Goal: Information Seeking & Learning: Learn about a topic

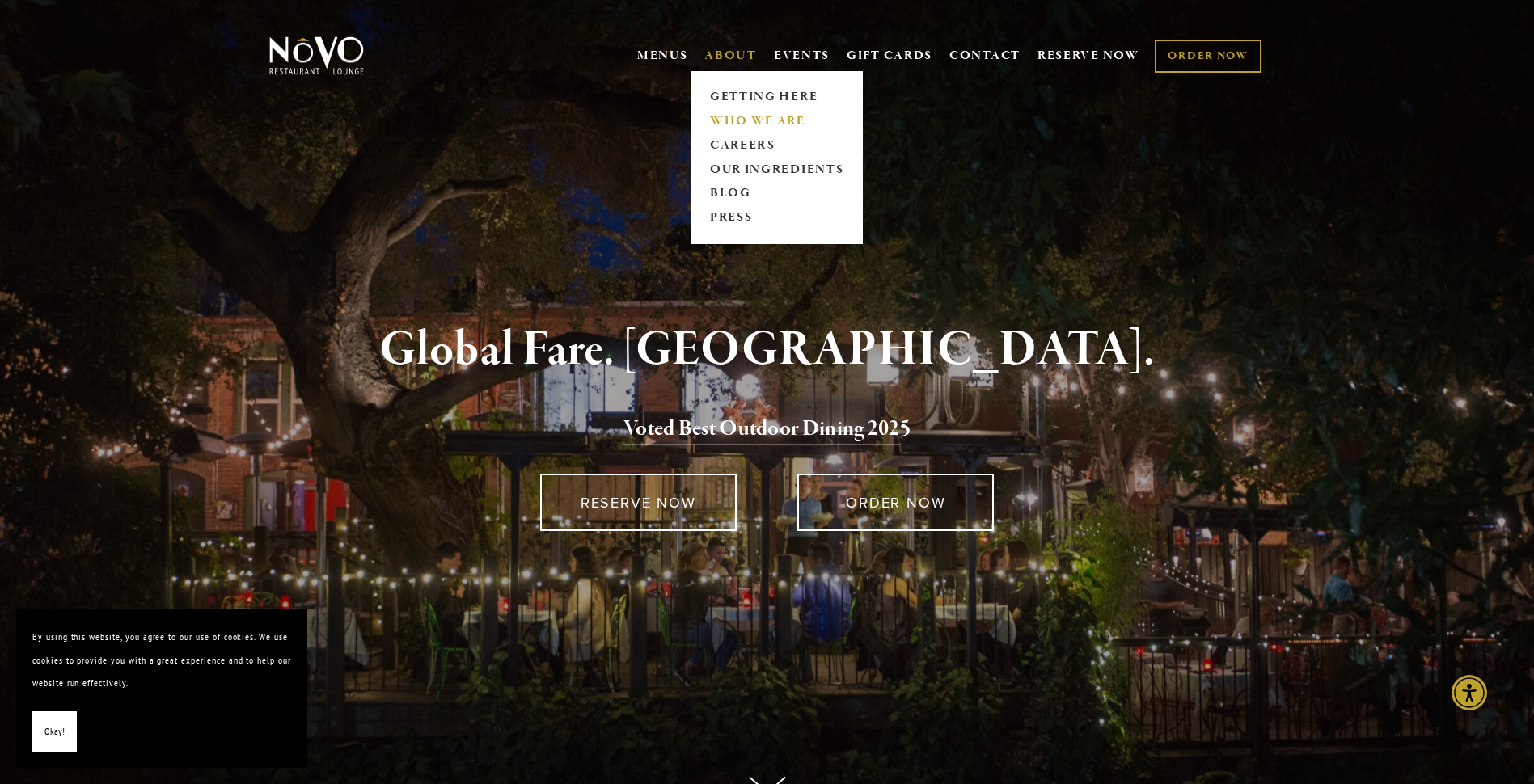
click at [753, 115] on link "WHO WE ARE" at bounding box center [776, 121] width 144 height 25
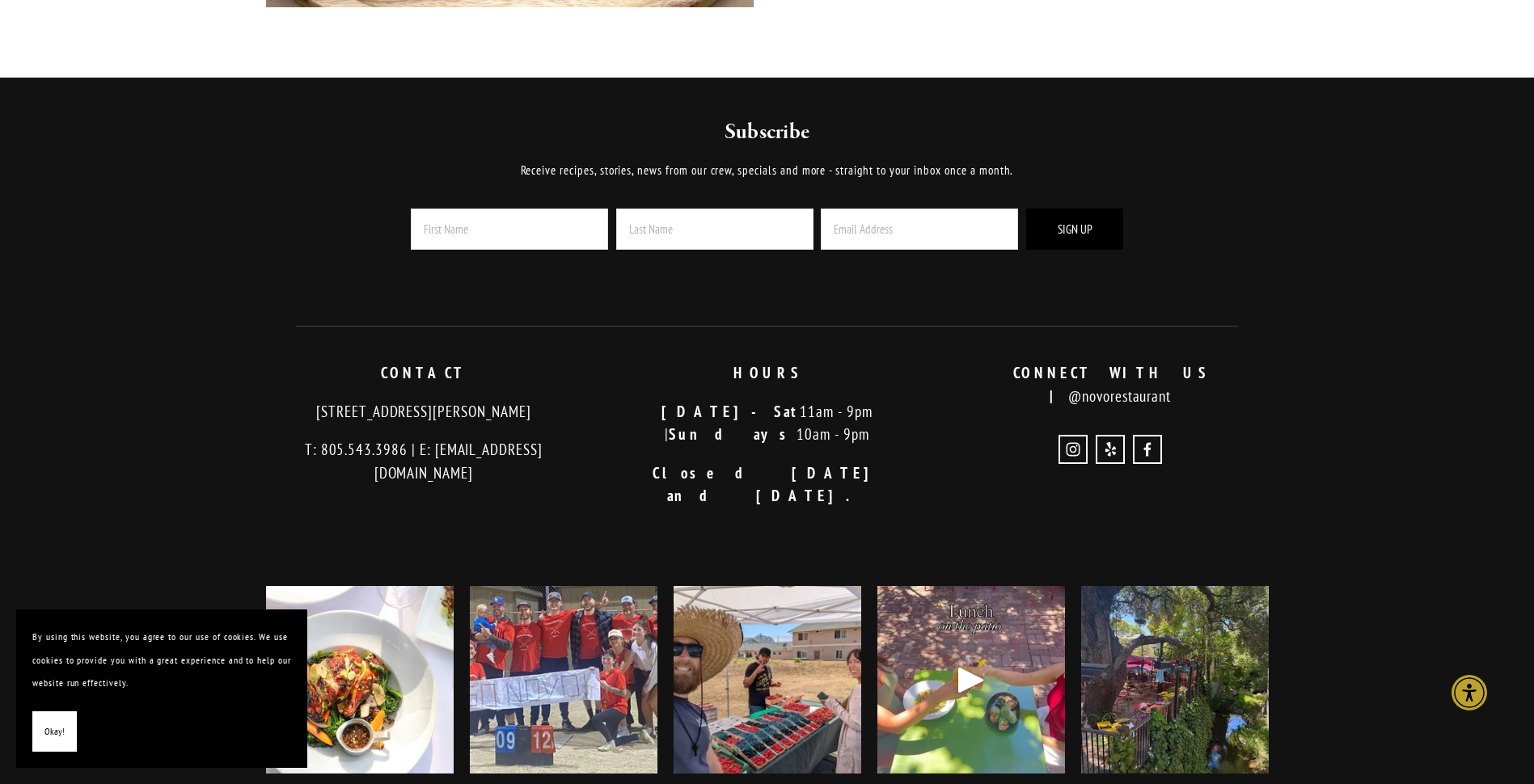
scroll to position [1276, 0]
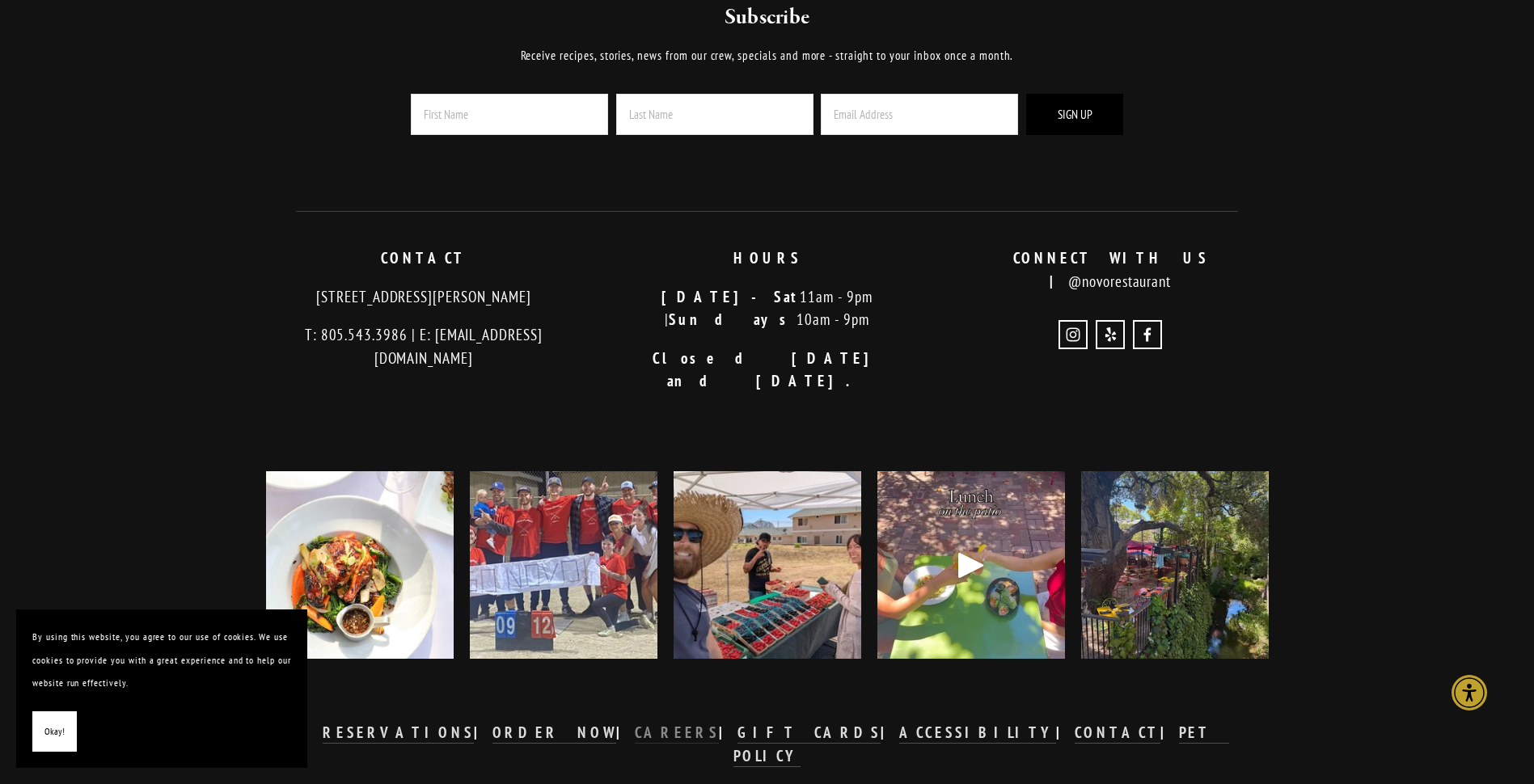
click at [687, 723] on strong "CAREERS" at bounding box center [677, 732] width 84 height 19
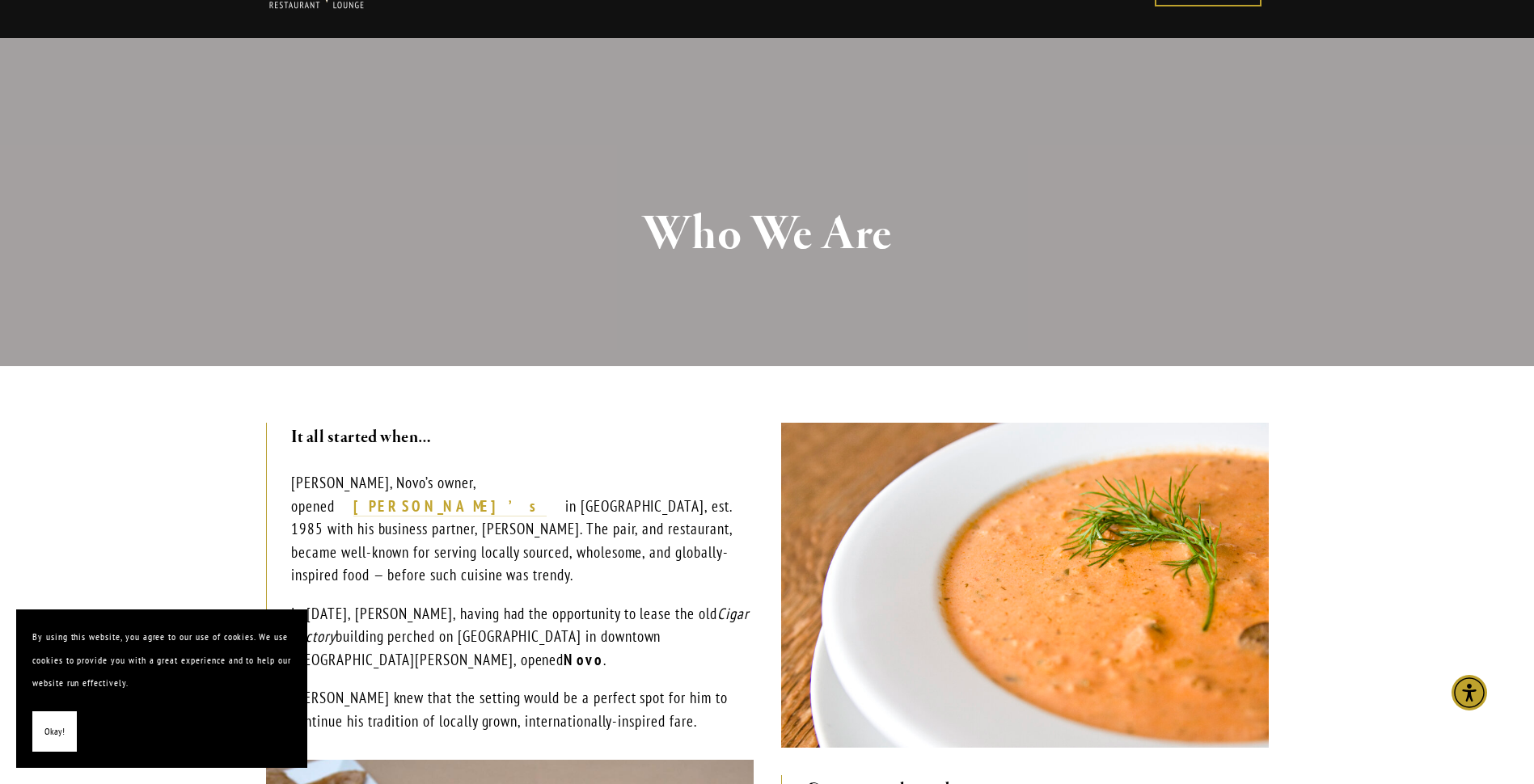
scroll to position [0, 0]
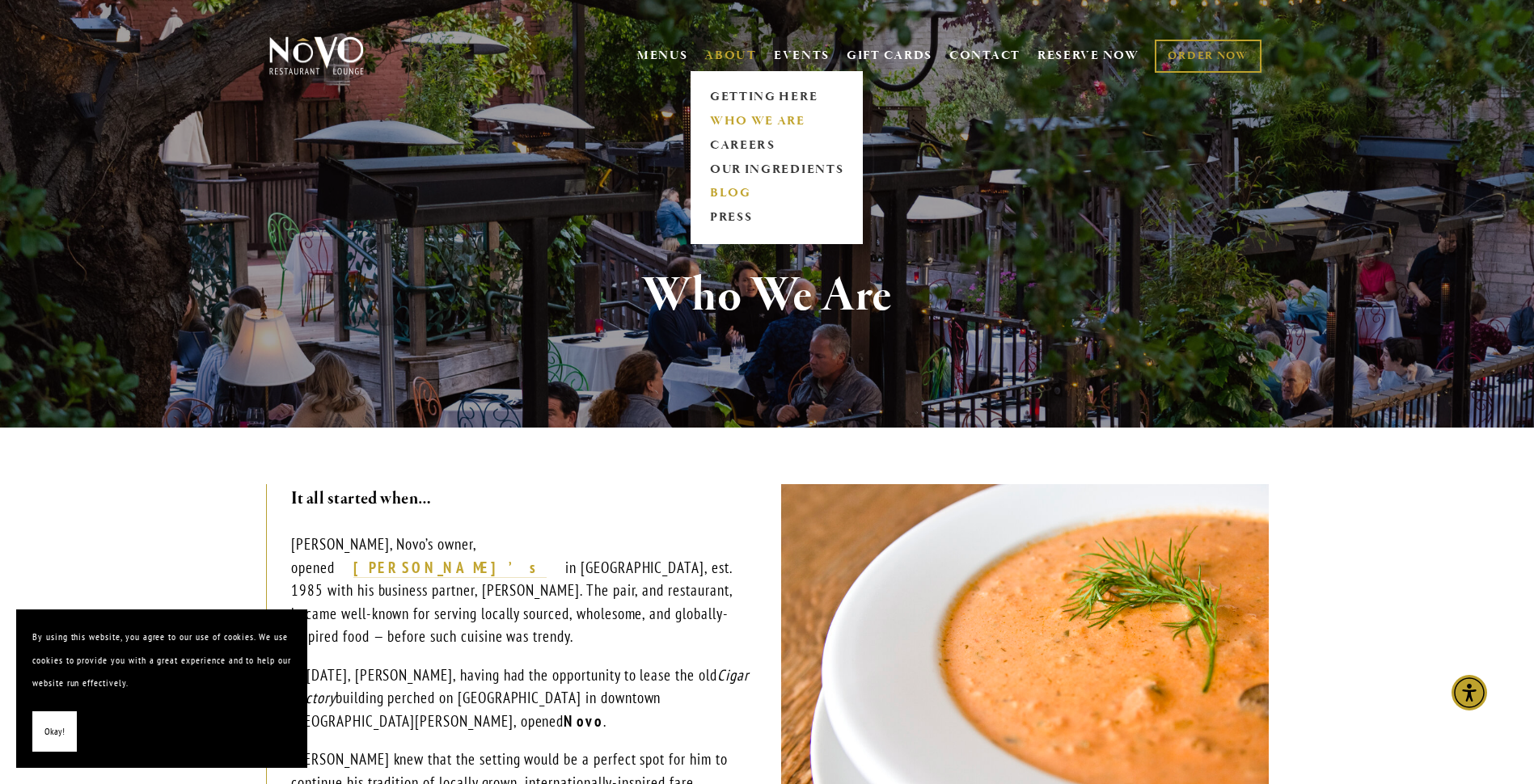
drag, startPoint x: 733, startPoint y: 195, endPoint x: 741, endPoint y: 196, distance: 8.1
click at [733, 195] on link "BLOG" at bounding box center [776, 194] width 144 height 25
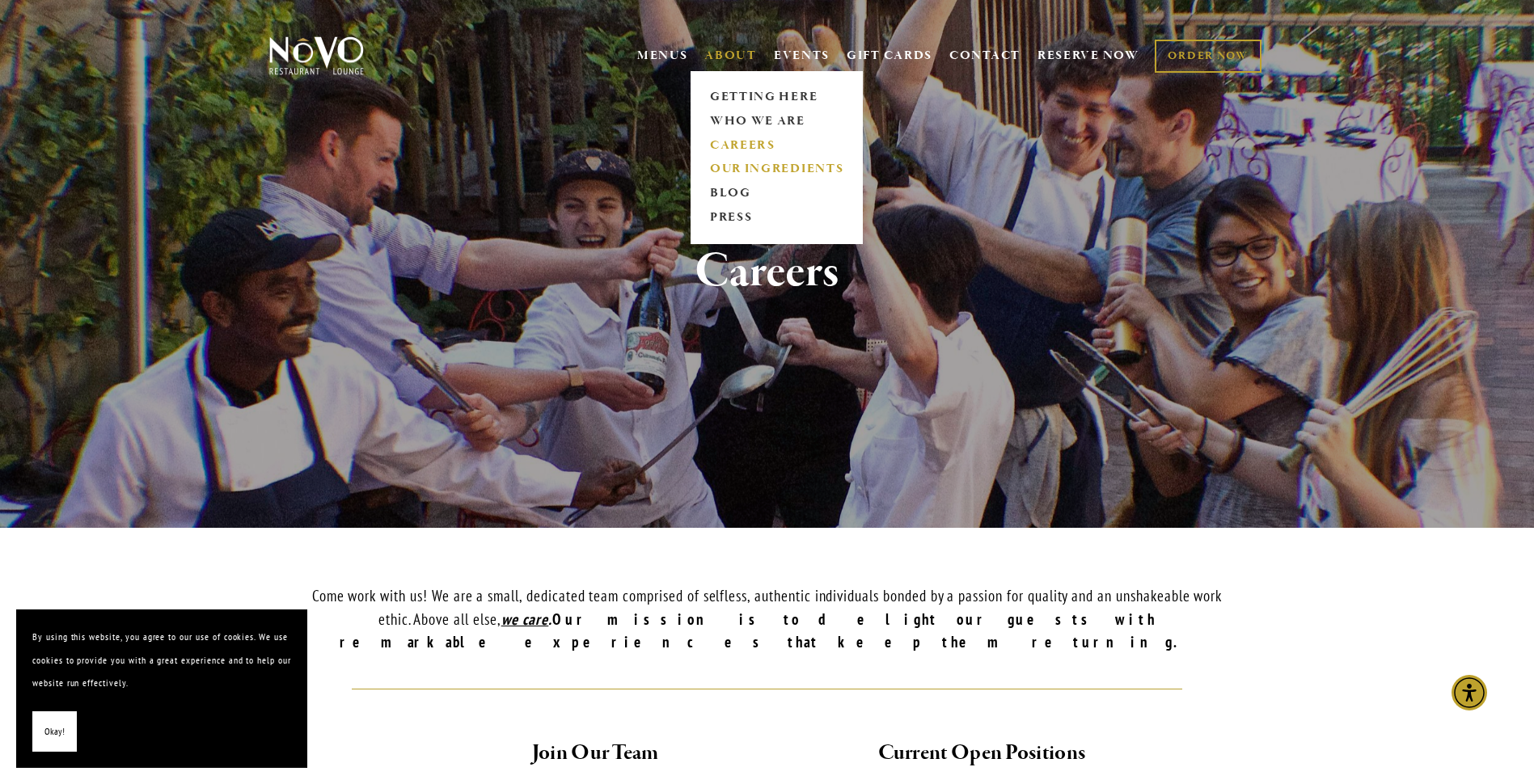
click at [755, 173] on link "OUR INGREDIENTS" at bounding box center [776, 169] width 144 height 25
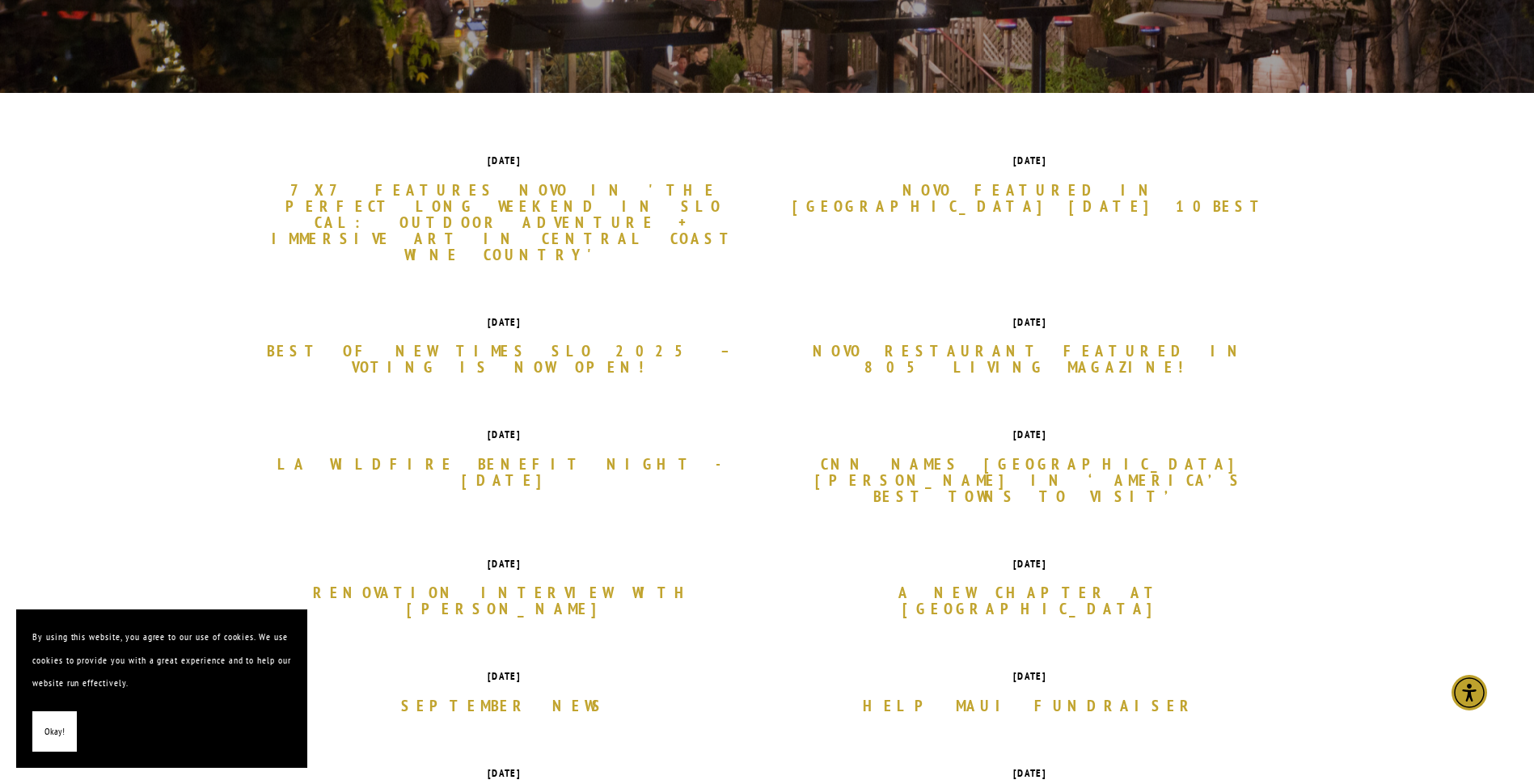
scroll to position [323, 0]
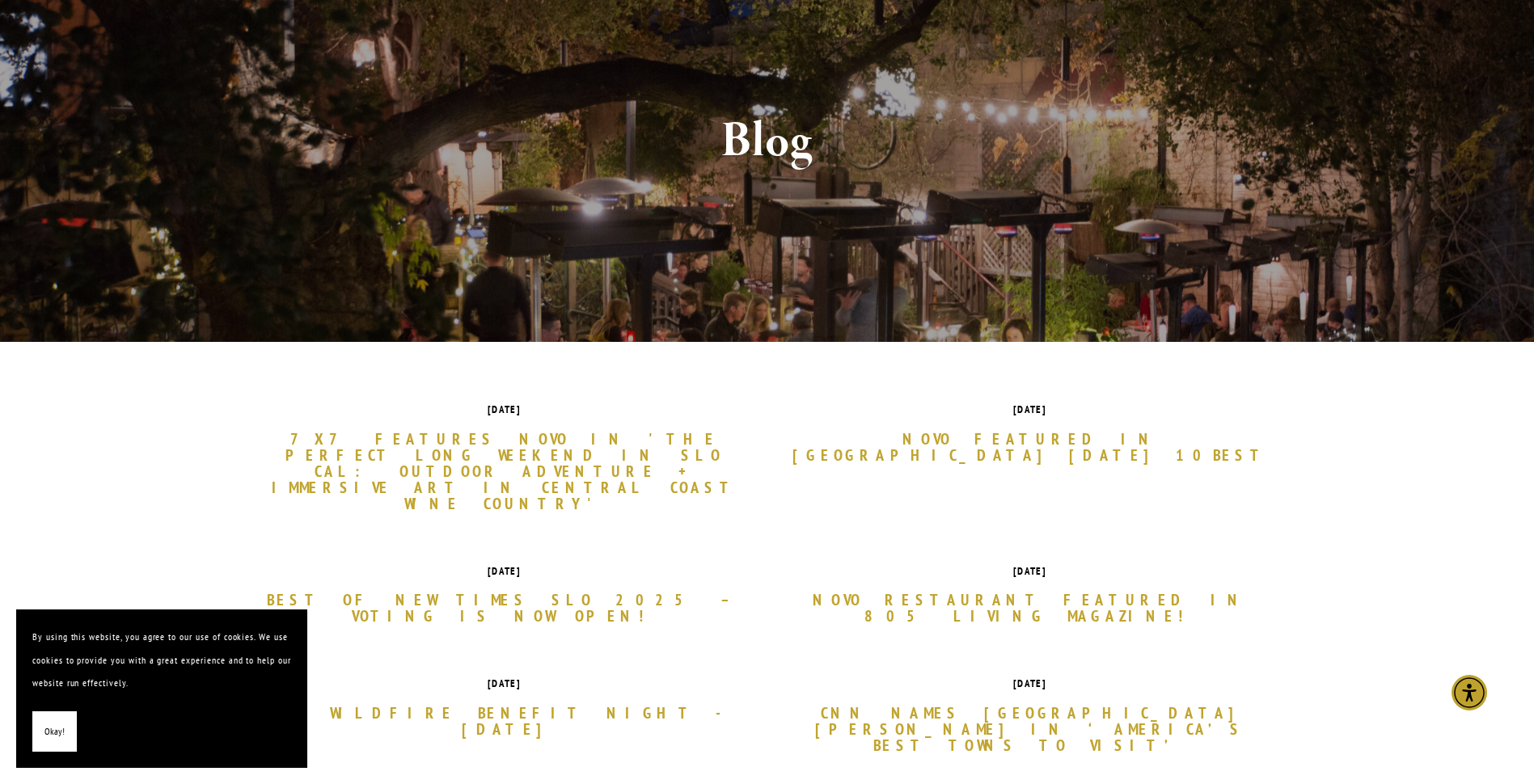
scroll to position [404, 0]
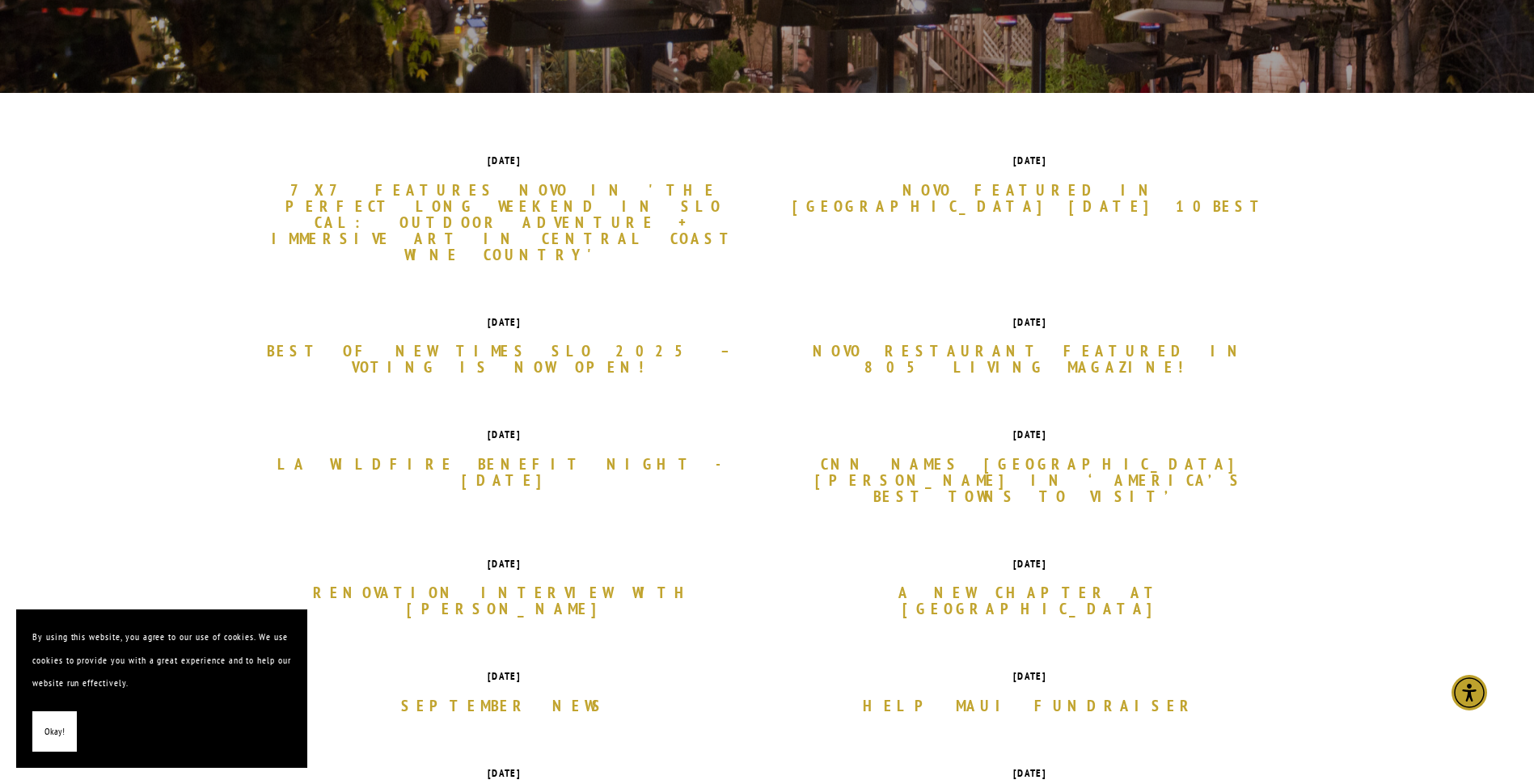
click at [964, 195] on link "Novo Featured in [GEOGRAPHIC_DATA] [DATE] 10Best" at bounding box center [1030, 199] width 477 height 33
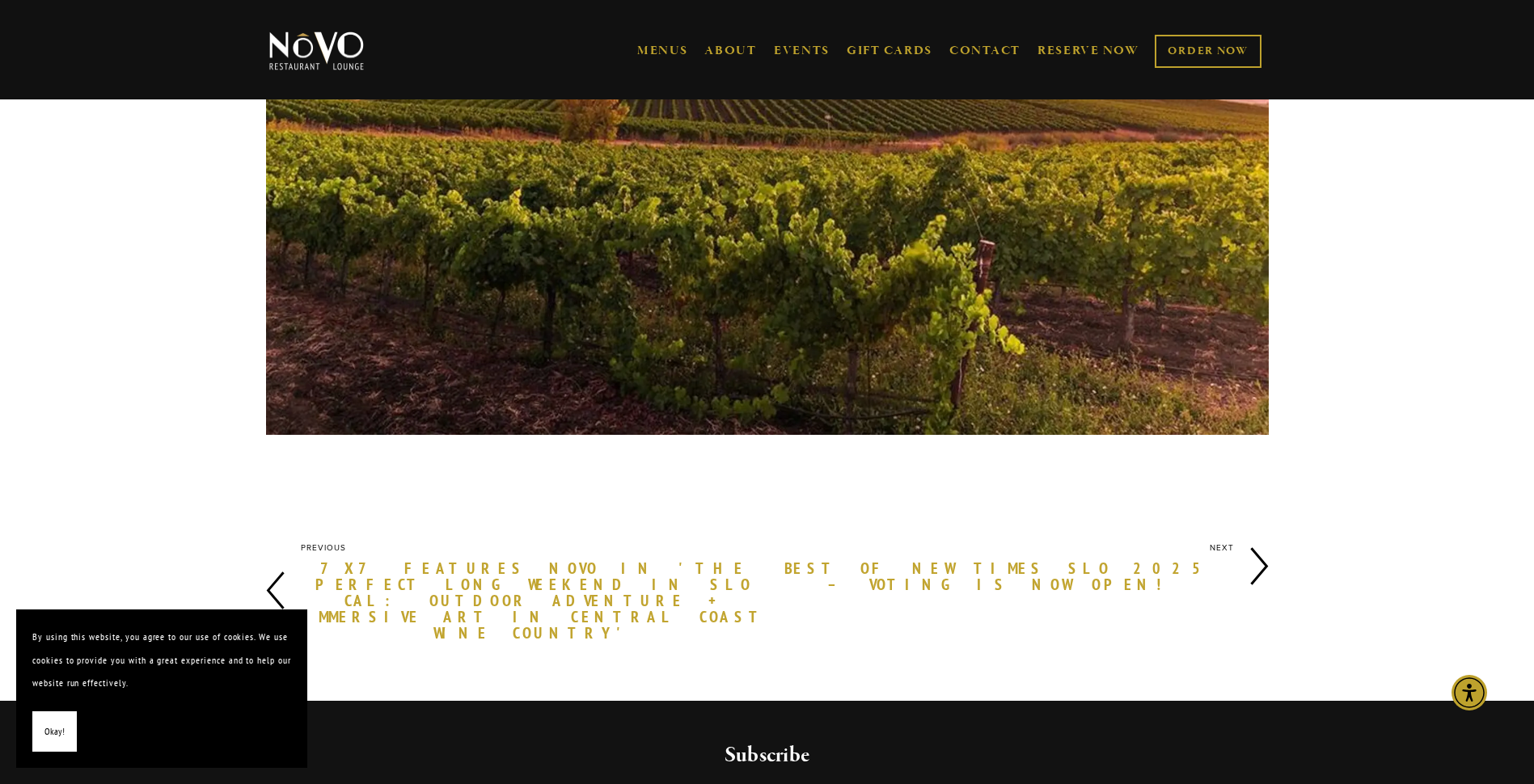
scroll to position [809, 0]
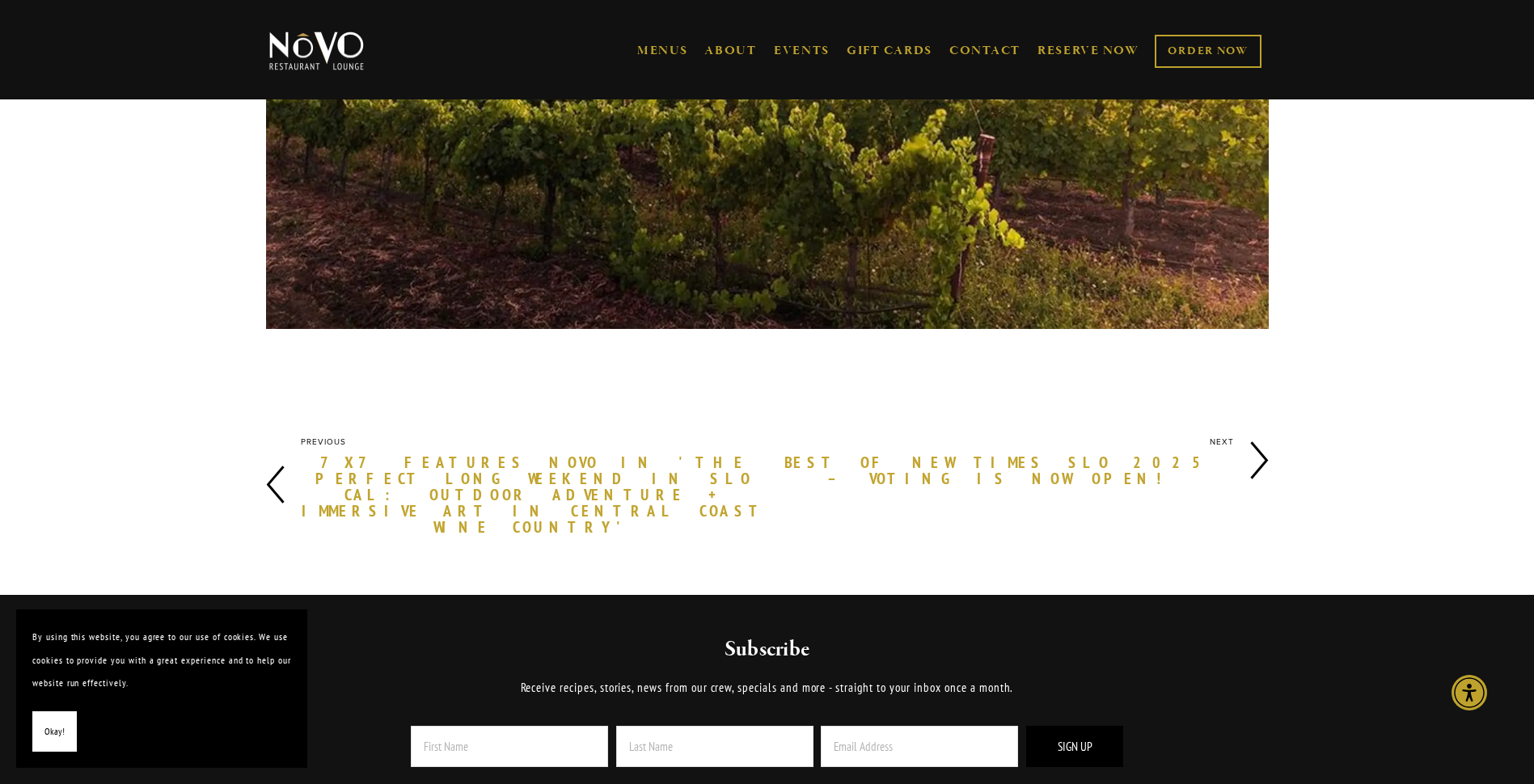
click at [367, 452] on h4 "7x7 Features Novo in 'The Perfect Long Weekend in SLO CAL: Outdoor Adventure + …" at bounding box center [534, 494] width 466 height 87
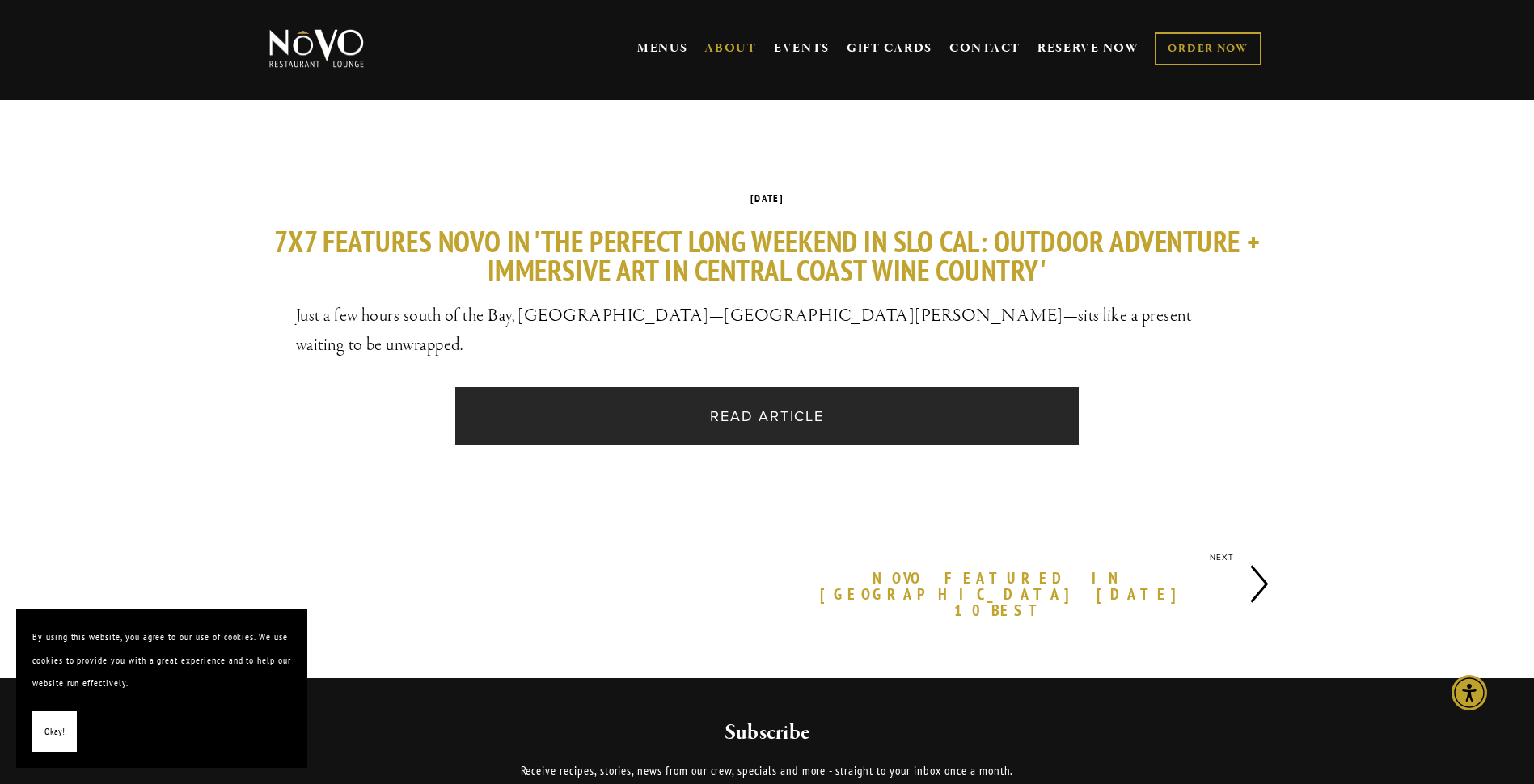
click at [775, 395] on link "Read Article" at bounding box center [767, 415] width 623 height 57
